Goal: Task Accomplishment & Management: Use online tool/utility

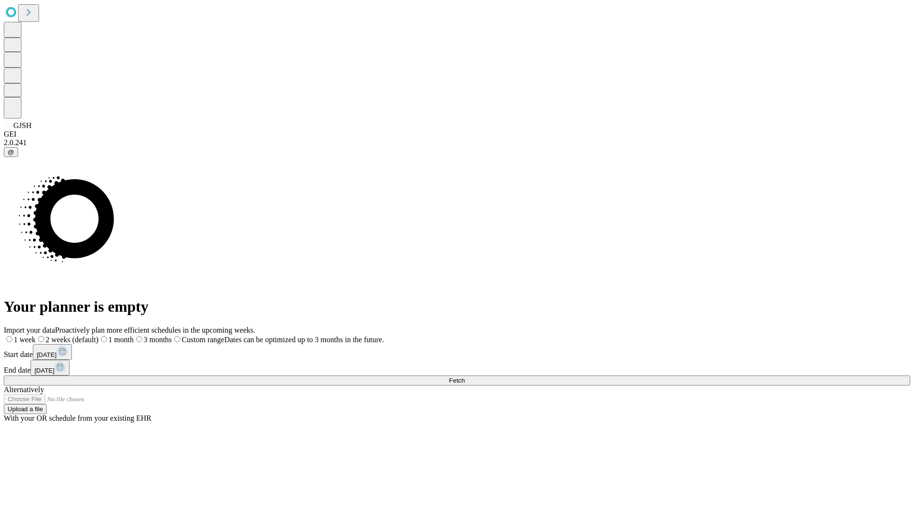
click at [465, 377] on span "Fetch" at bounding box center [457, 380] width 16 height 7
